Goal: Find specific page/section: Find specific page/section

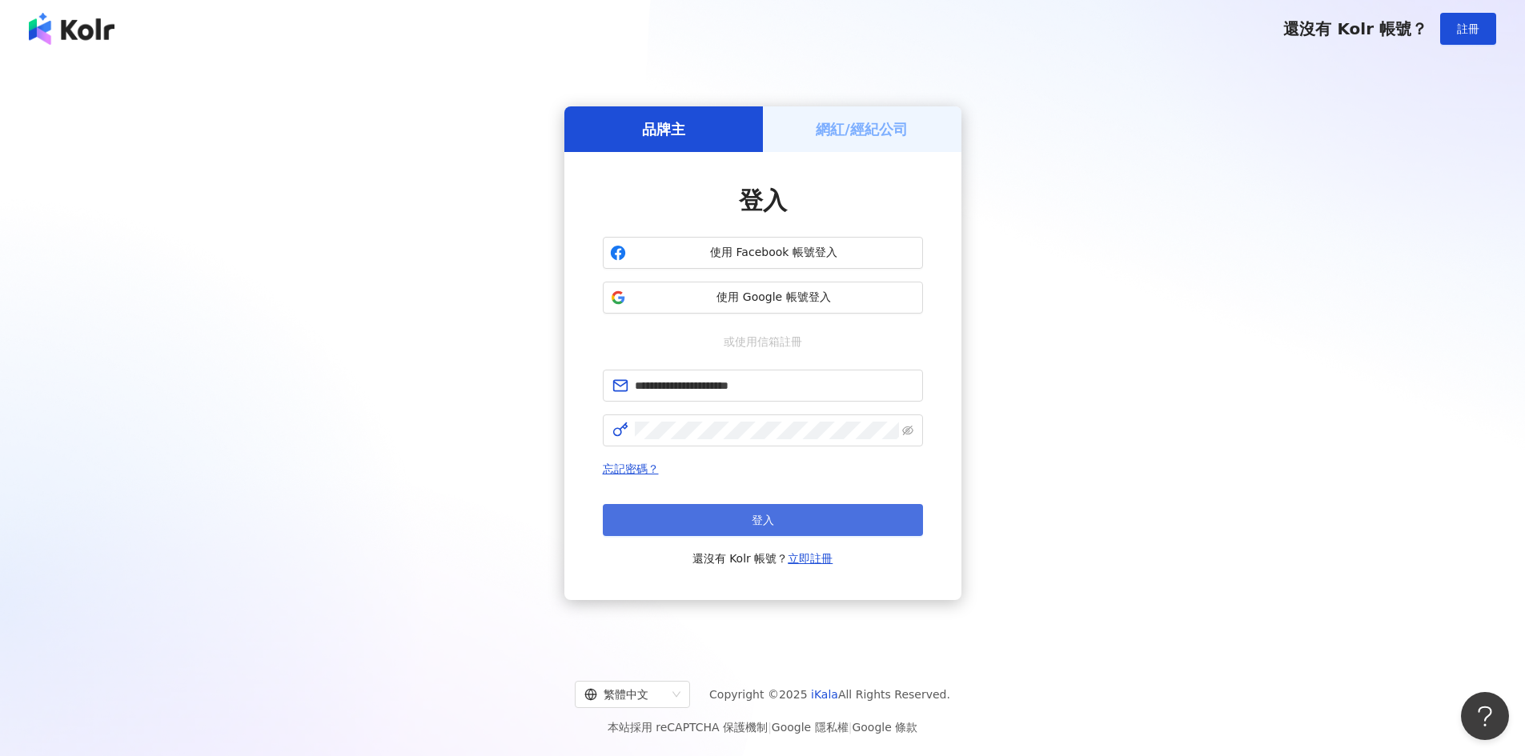
click at [804, 523] on button "登入" at bounding box center [763, 520] width 320 height 32
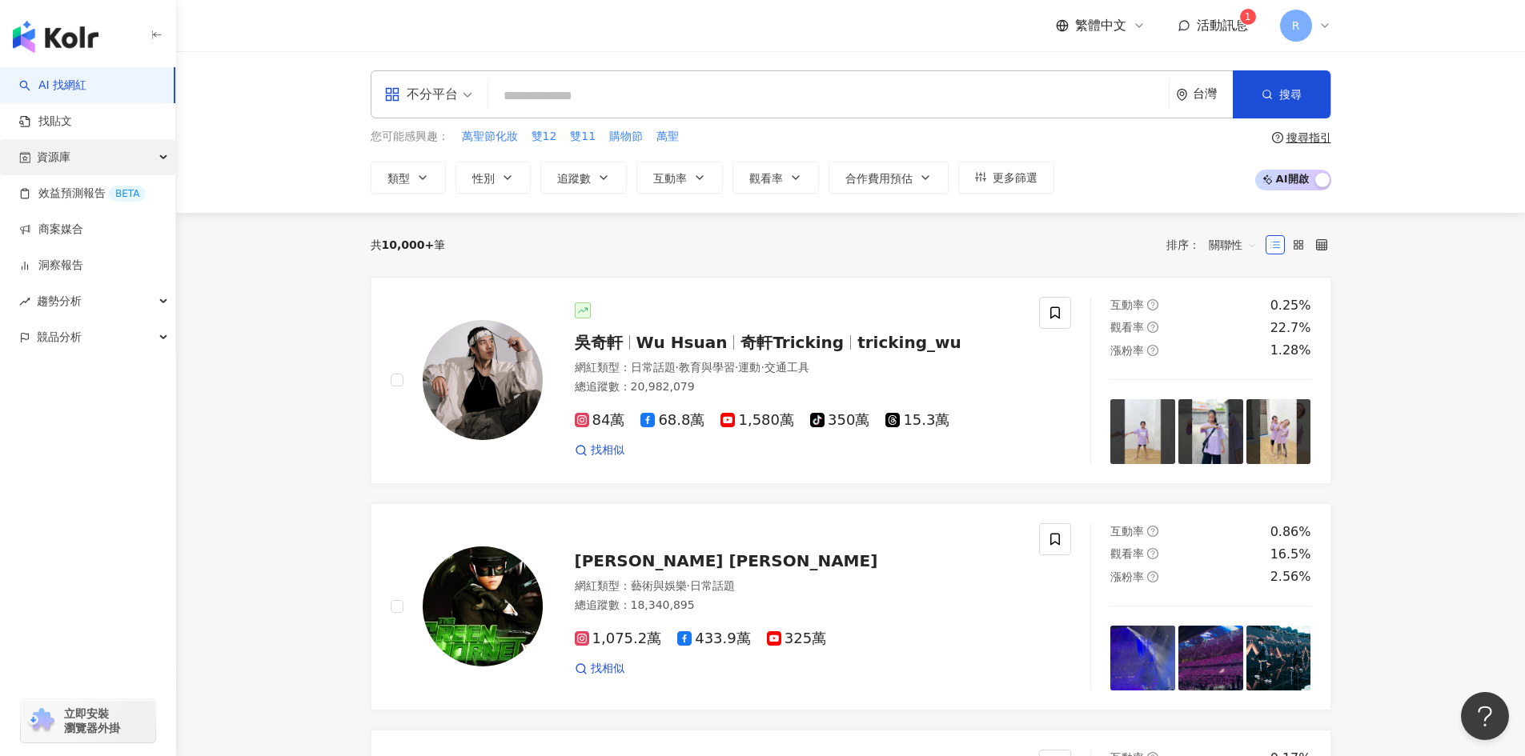
click at [75, 153] on div "資源庫" at bounding box center [87, 157] width 175 height 36
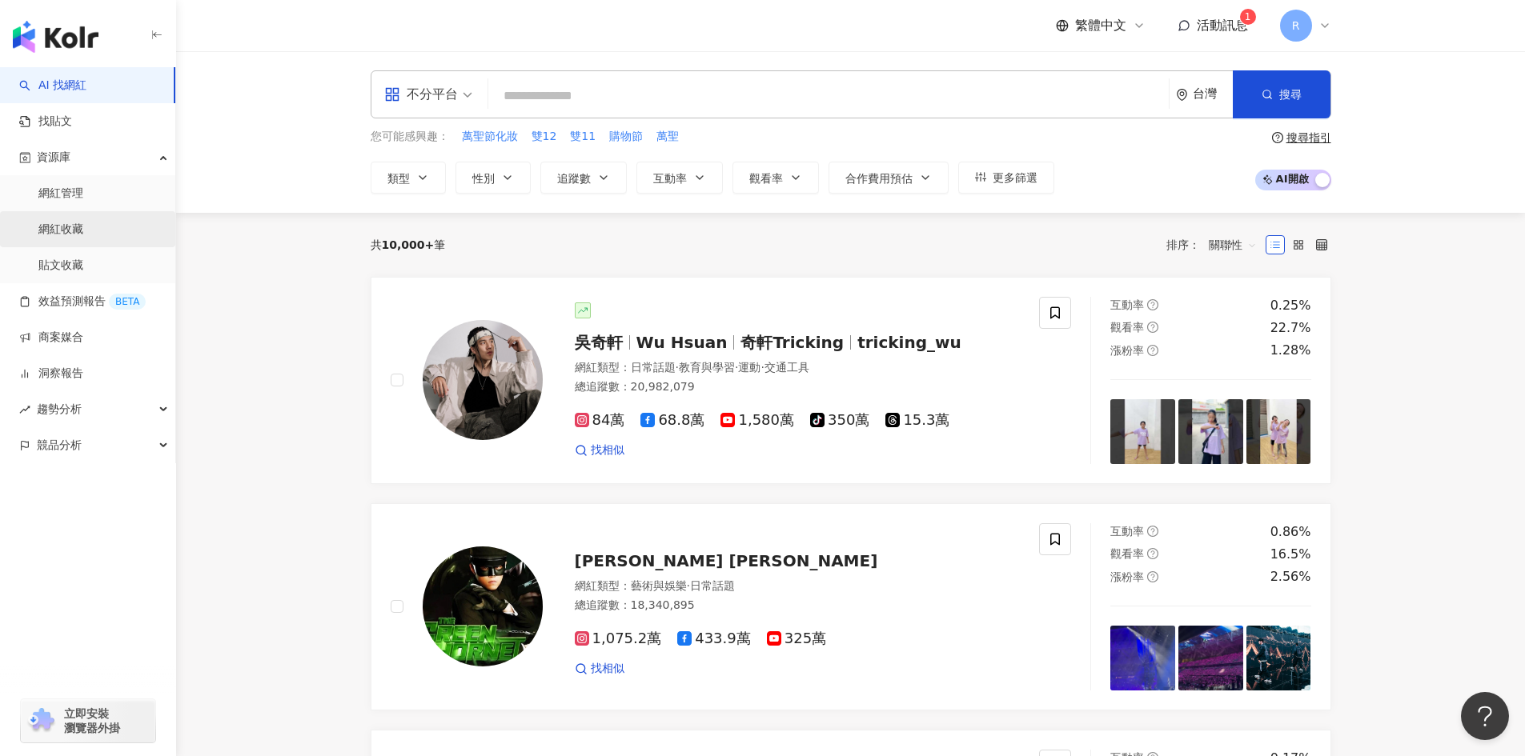
click at [79, 238] on link "網紅收藏" at bounding box center [60, 230] width 45 height 16
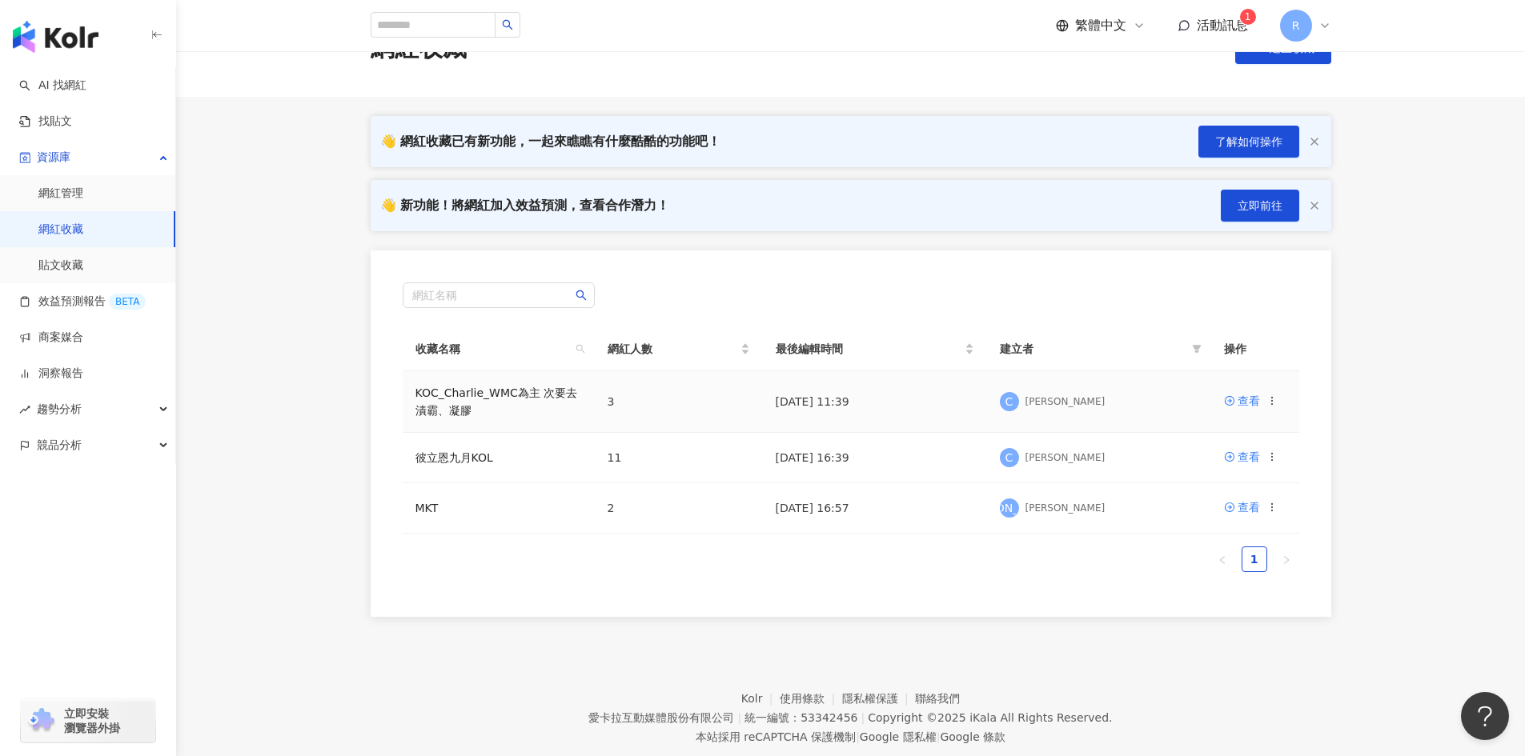
scroll to position [80, 0]
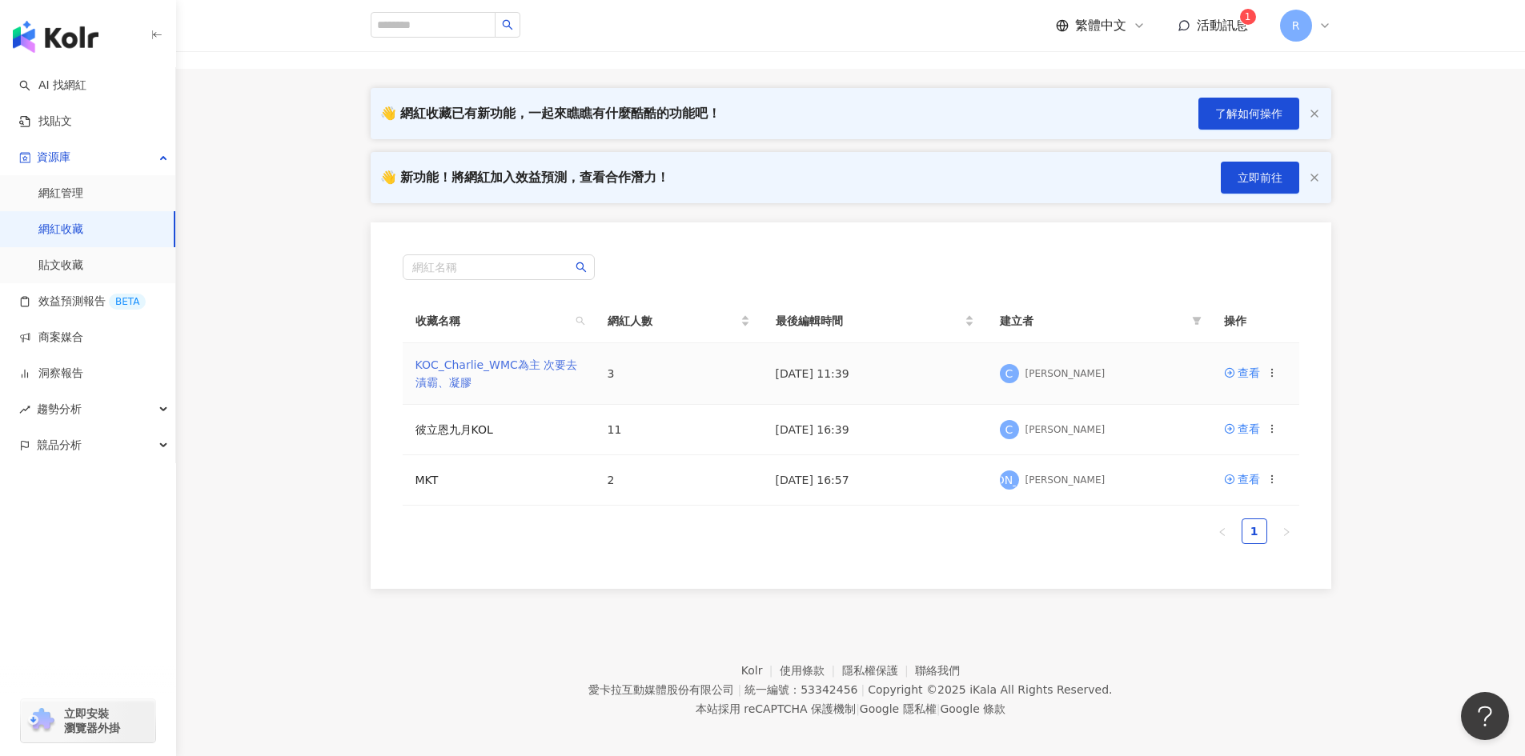
click at [496, 365] on link "KOC_Charlie_WMC為主 次要去漬霸、凝膠" at bounding box center [496, 374] width 162 height 30
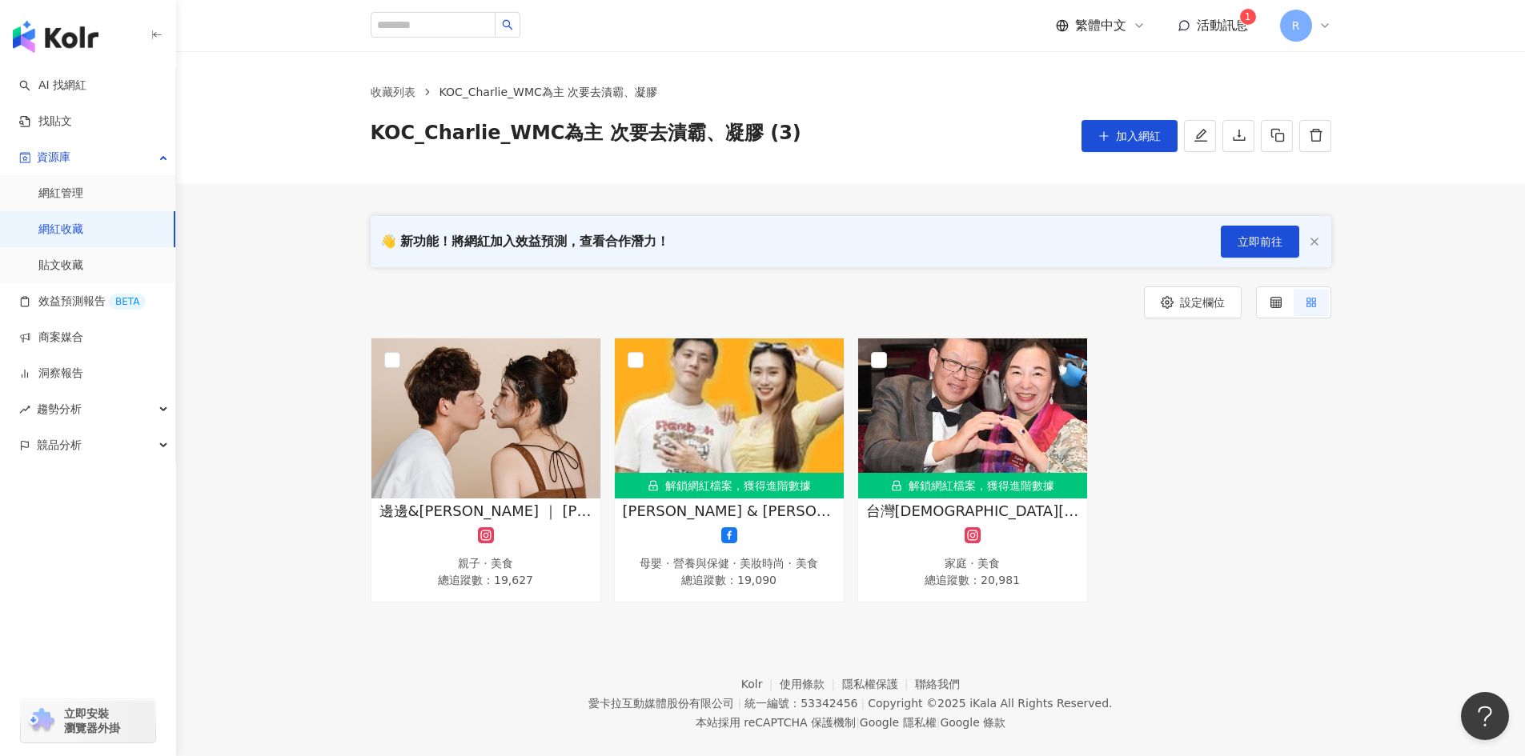
click at [80, 229] on link "網紅收藏" at bounding box center [60, 230] width 45 height 16
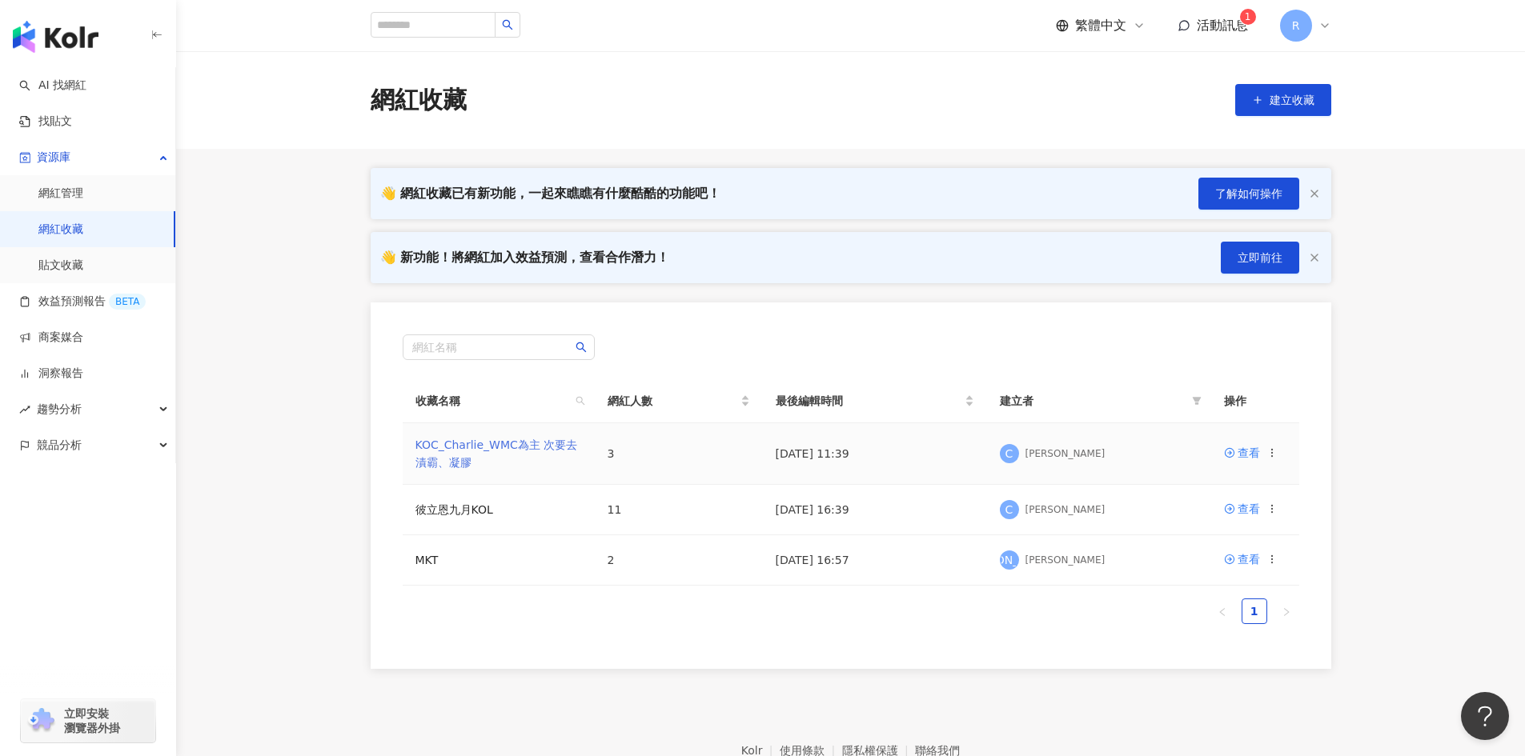
click at [456, 443] on link "KOC_Charlie_WMC為主 次要去漬霸、凝膠" at bounding box center [496, 454] width 162 height 30
